Goal: Transaction & Acquisition: Purchase product/service

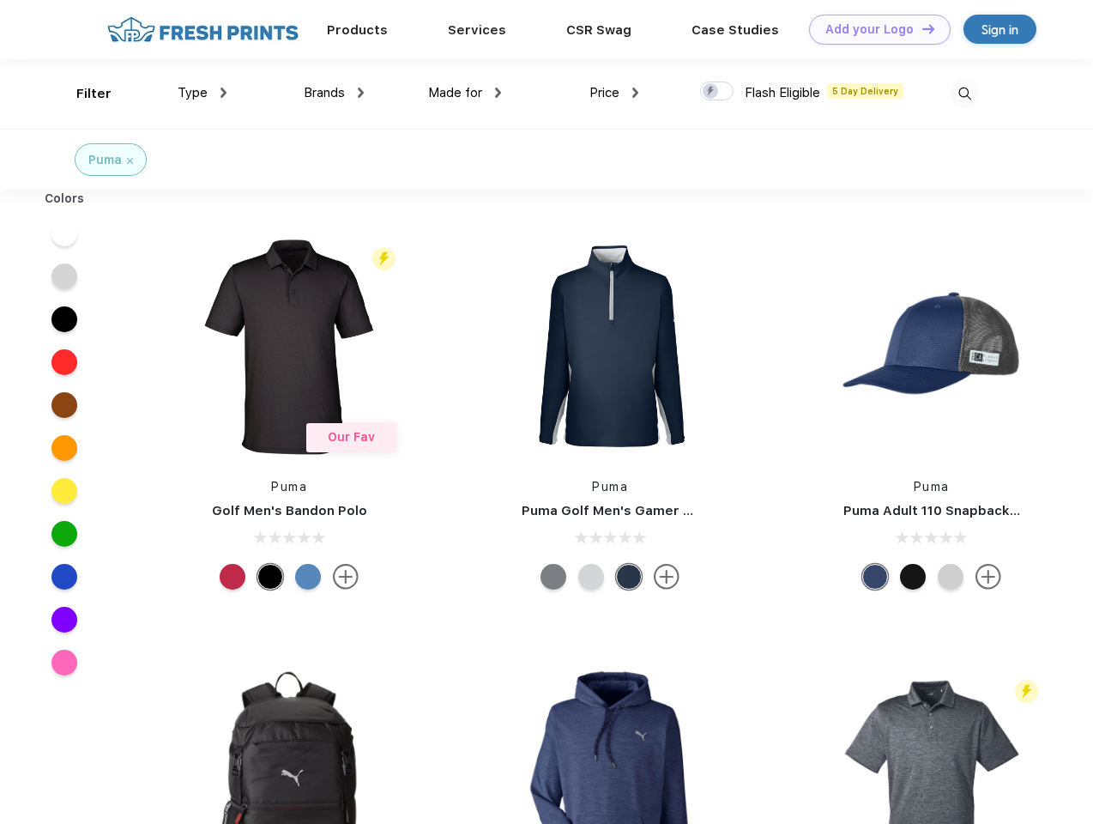
scroll to position [1, 0]
click at [874, 29] on link "Add your Logo Design Tool" at bounding box center [880, 30] width 142 height 30
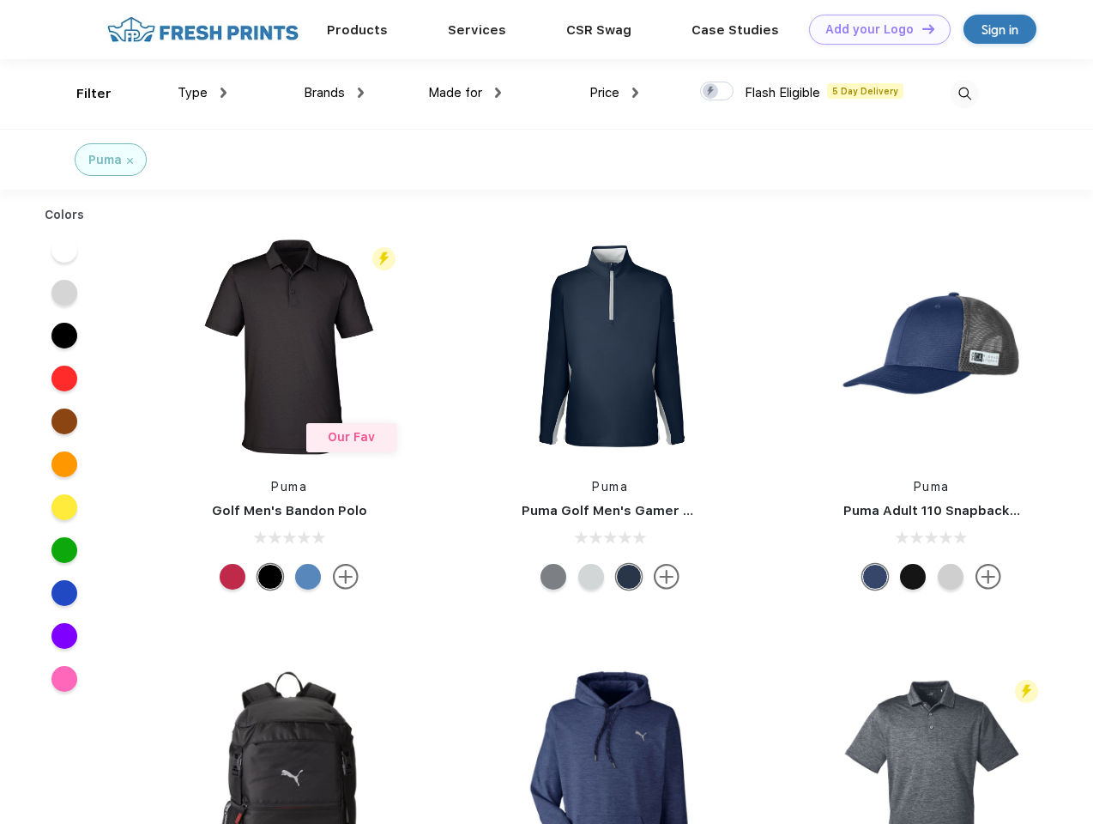
click at [0, 0] on div "Design Tool" at bounding box center [0, 0] width 0 height 0
click at [921, 28] on link "Add your Logo Design Tool" at bounding box center [880, 30] width 142 height 30
click at [82, 94] on div "Filter" at bounding box center [93, 94] width 35 height 20
click at [203, 93] on span "Type" at bounding box center [193, 92] width 30 height 15
click at [334, 93] on span "Brands" at bounding box center [324, 92] width 41 height 15
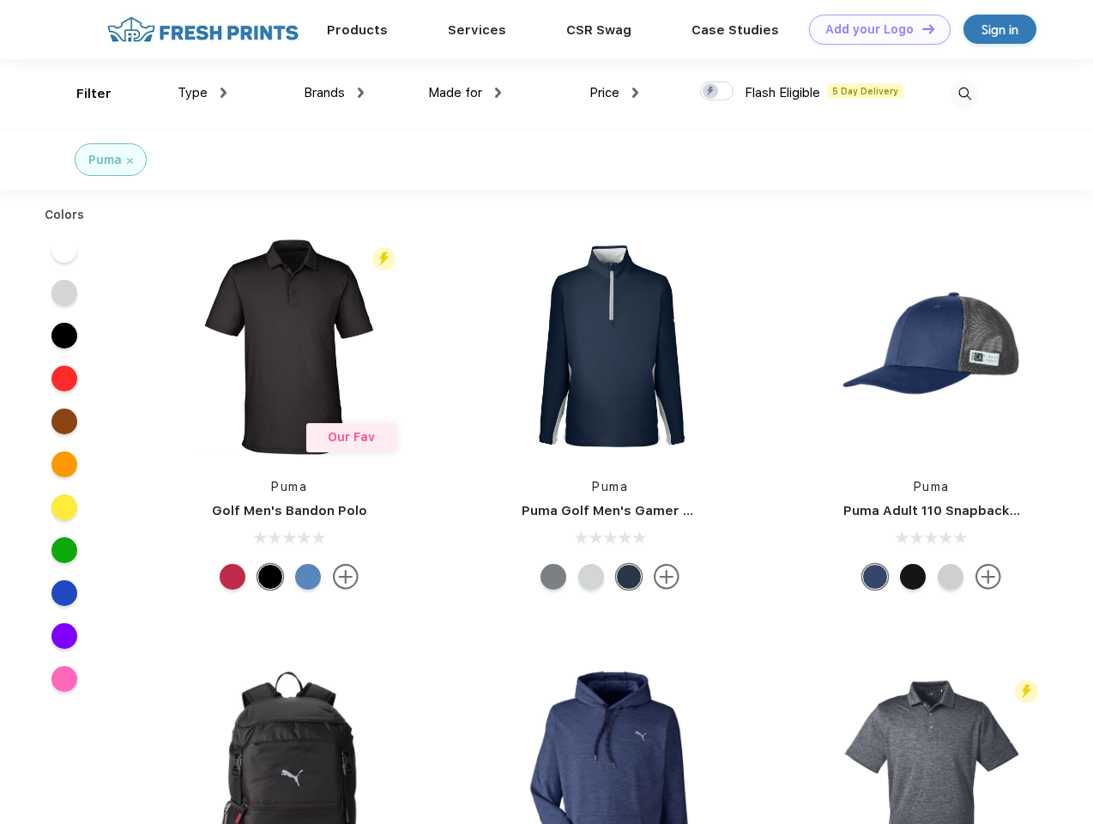
click at [465, 93] on span "Made for" at bounding box center [455, 92] width 54 height 15
click at [614, 93] on span "Price" at bounding box center [605, 92] width 30 height 15
click at [717, 92] on div at bounding box center [716, 91] width 33 height 19
click at [711, 92] on input "checkbox" at bounding box center [705, 86] width 11 height 11
click at [965, 94] on img at bounding box center [965, 94] width 28 height 28
